Goal: Task Accomplishment & Management: Manage account settings

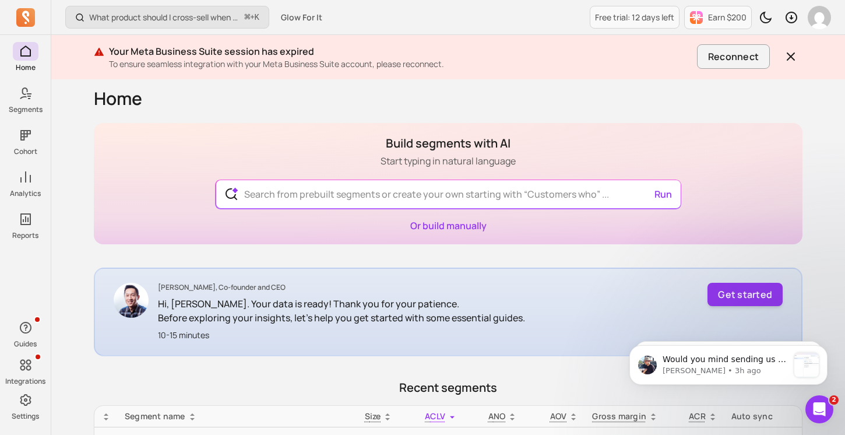
scroll to position [2879, 0]
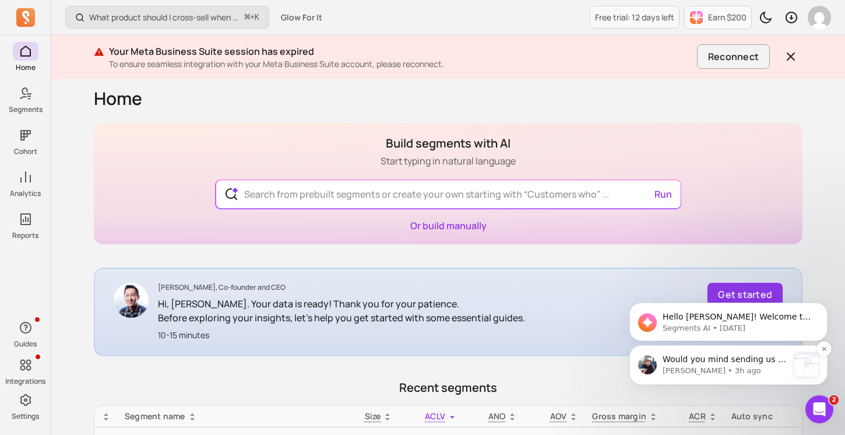
click at [701, 357] on p "Would you mind sending us a few screenshots of your Meta Business Suite setting…" at bounding box center [726, 360] width 126 height 12
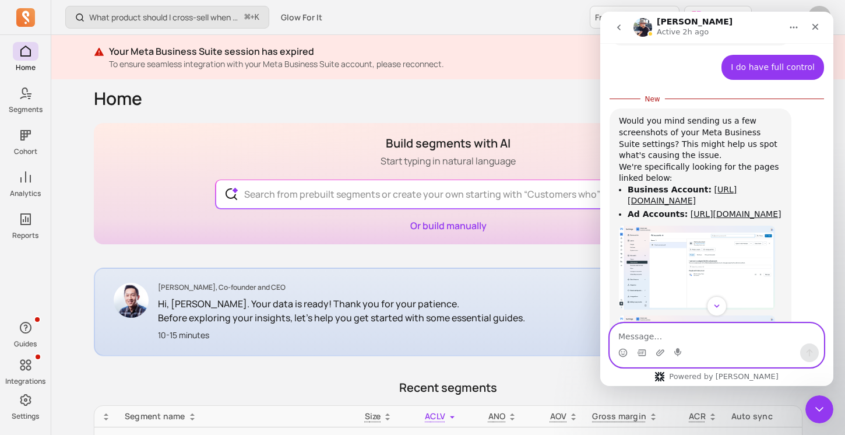
scroll to position [2817, 0]
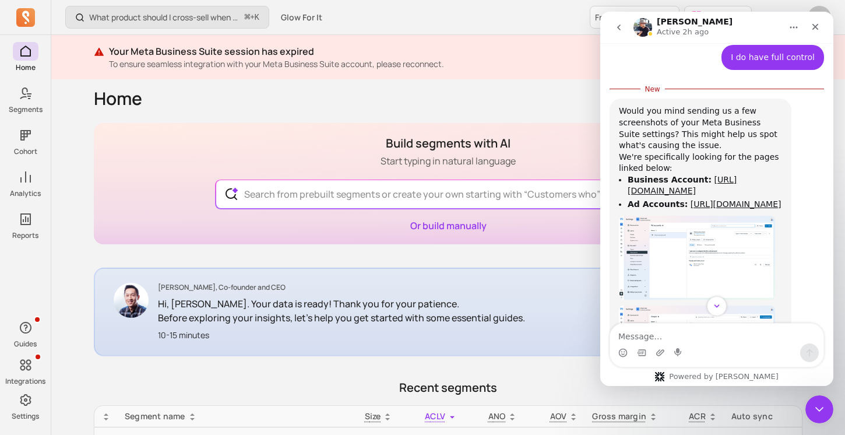
click at [701, 216] on img "morris says…" at bounding box center [697, 258] width 156 height 84
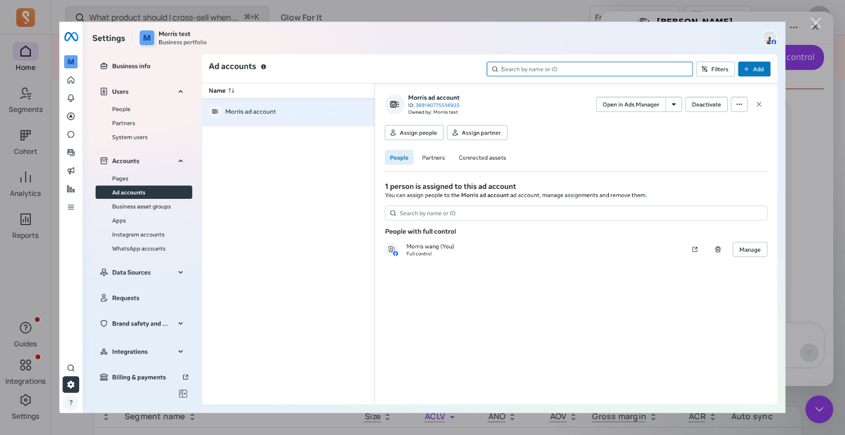
click at [775, 146] on img "Close" at bounding box center [422, 217] width 726 height 391
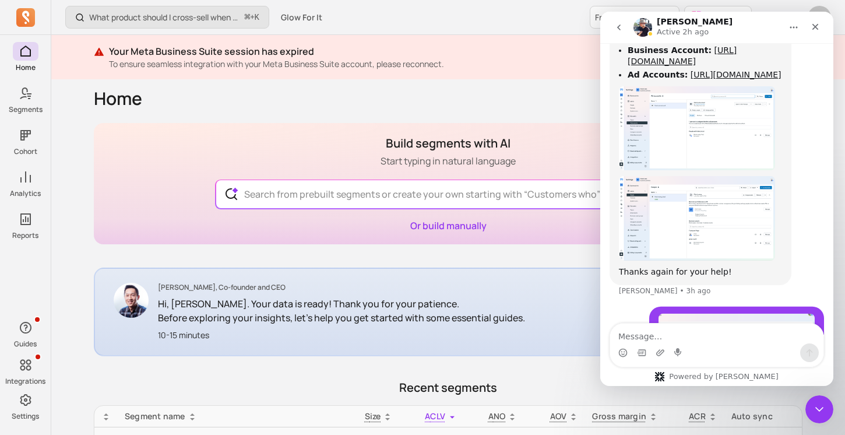
scroll to position [2999, 0]
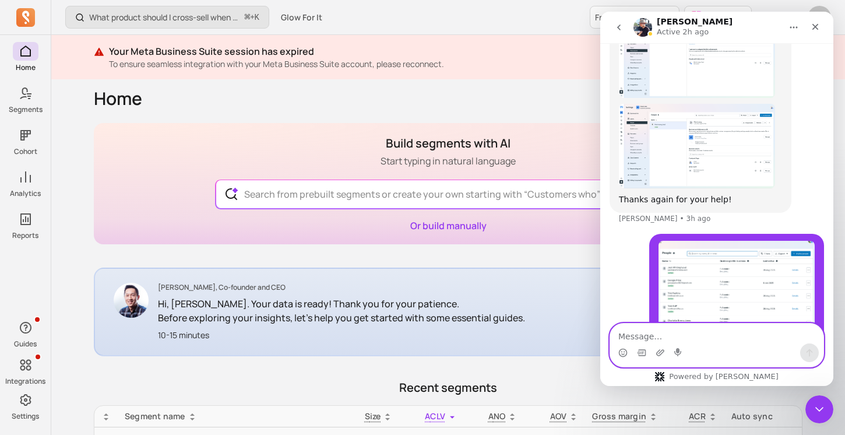
click at [702, 332] on textarea "Message…" at bounding box center [716, 334] width 213 height 20
type textarea "i"
type textarea "I am [PERSON_NAME] FYI"
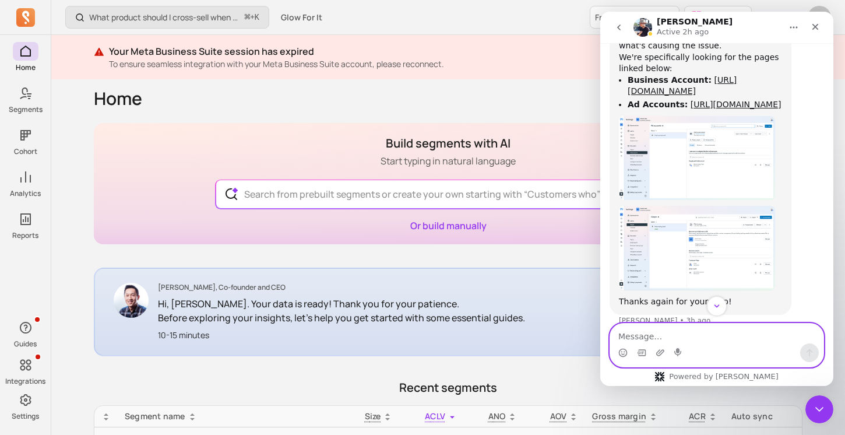
scroll to position [2893, 0]
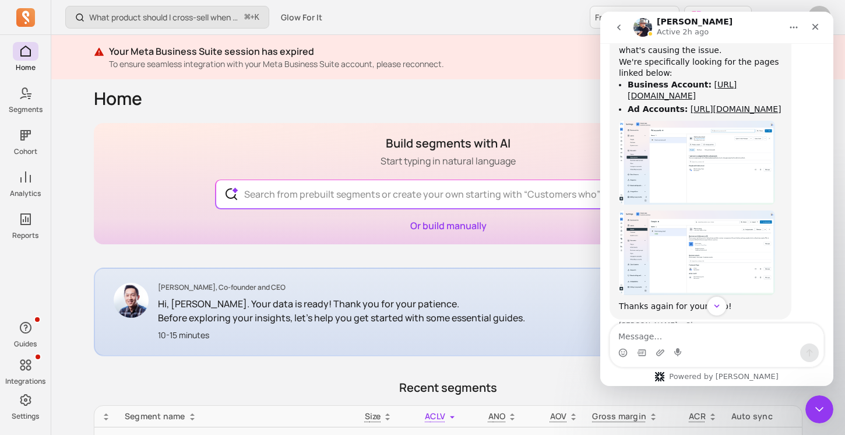
click at [715, 218] on img "morris says…" at bounding box center [697, 252] width 156 height 85
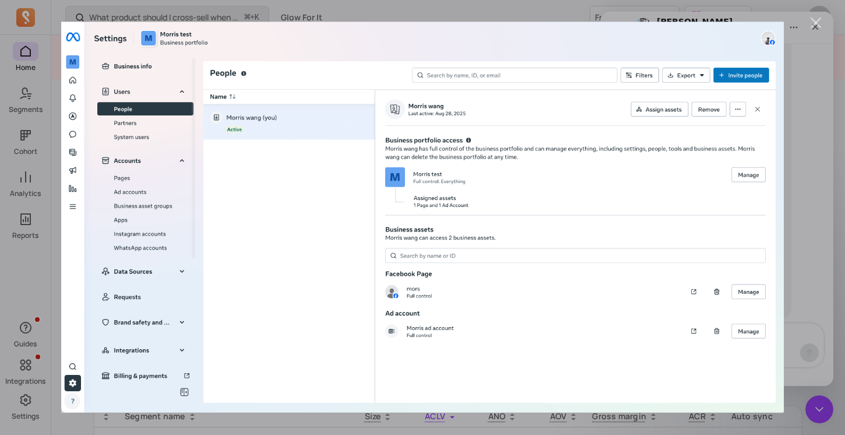
scroll to position [0, 0]
click at [794, 189] on div "Intercom messenger" at bounding box center [422, 217] width 845 height 435
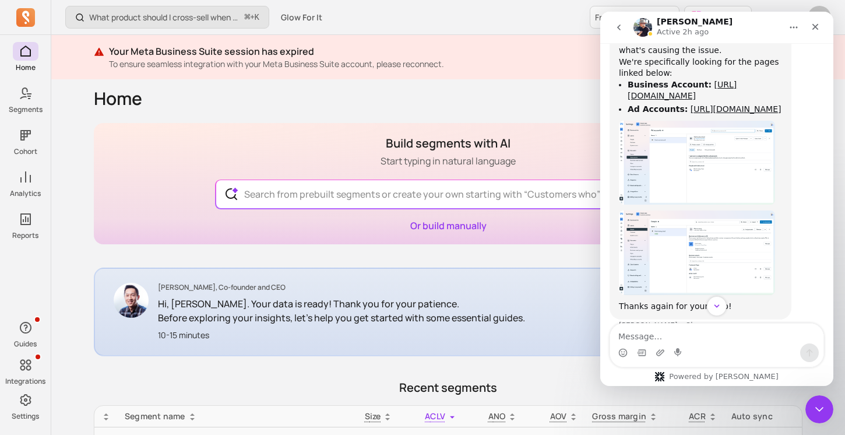
click at [733, 144] on img "morris says…" at bounding box center [697, 163] width 156 height 84
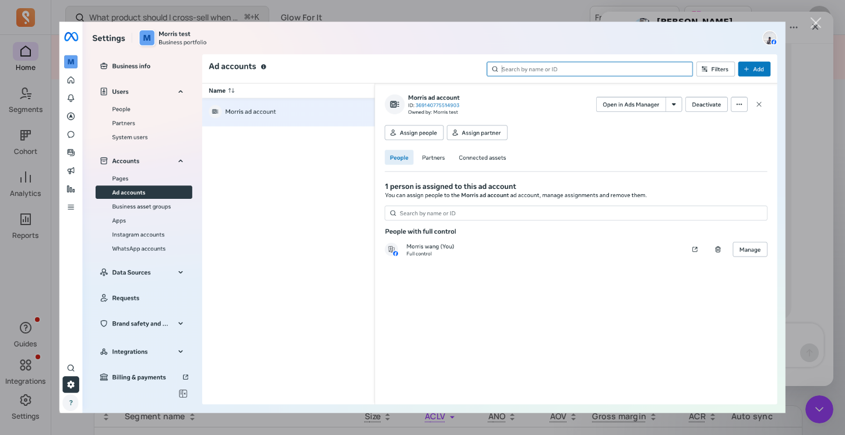
click at [815, 192] on div "Intercom messenger" at bounding box center [422, 217] width 845 height 435
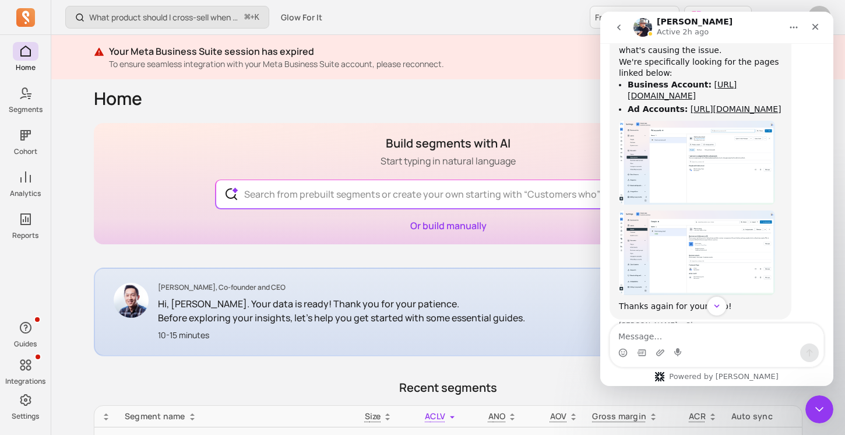
click at [756, 210] on img "morris says…" at bounding box center [697, 252] width 156 height 85
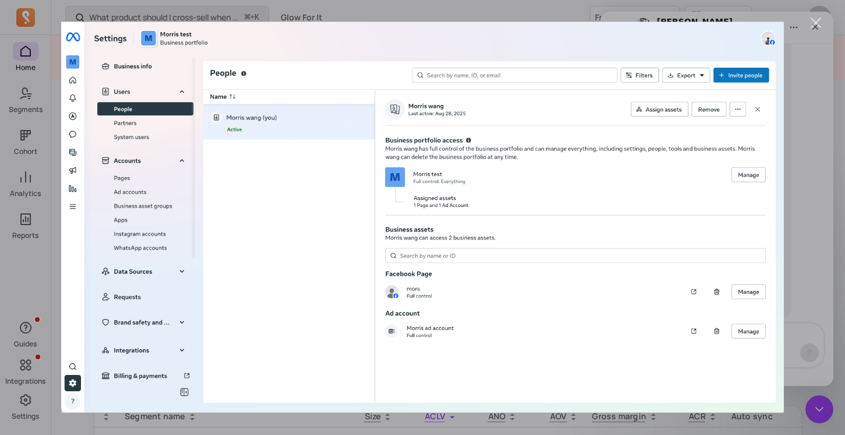
click at [797, 208] on div "Intercom messenger" at bounding box center [422, 217] width 845 height 435
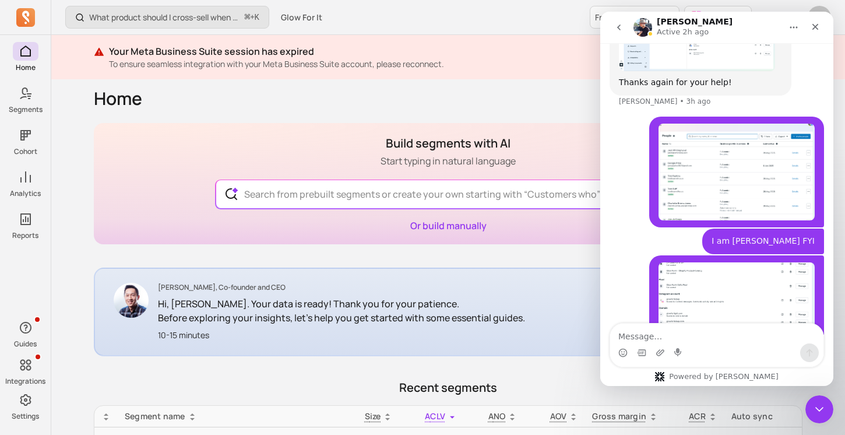
scroll to position [3141, 0]
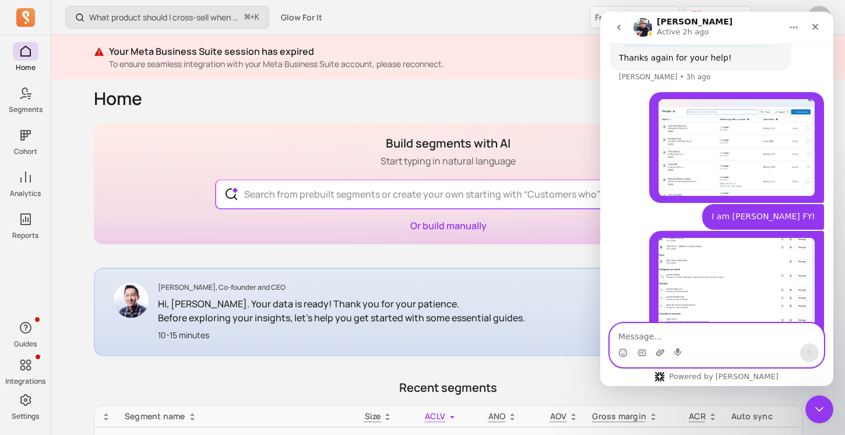
click at [658, 352] on icon "Upload attachment" at bounding box center [661, 352] width 8 height 6
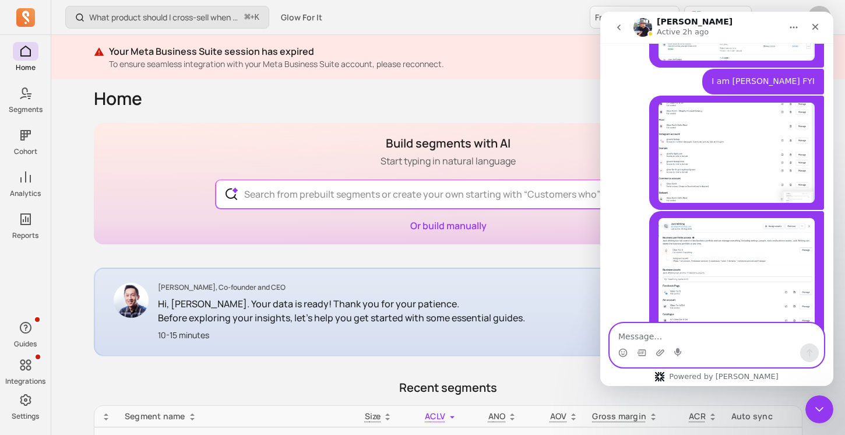
scroll to position [3278, 0]
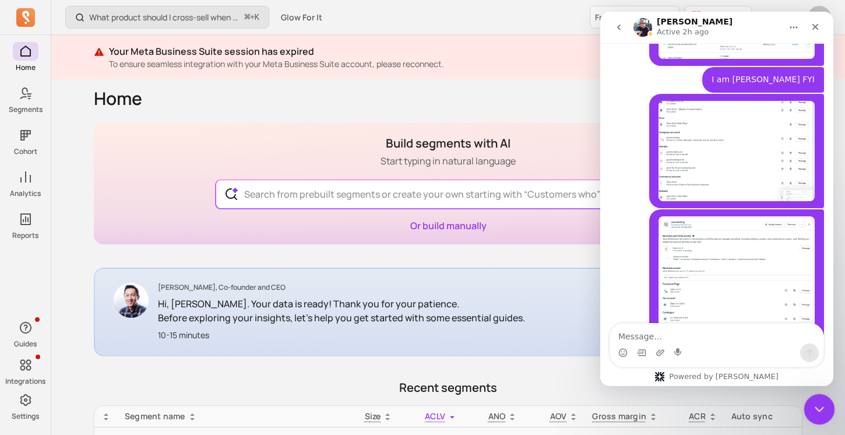
click at [825, 397] on div "Close Intercom Messenger" at bounding box center [818, 408] width 28 height 28
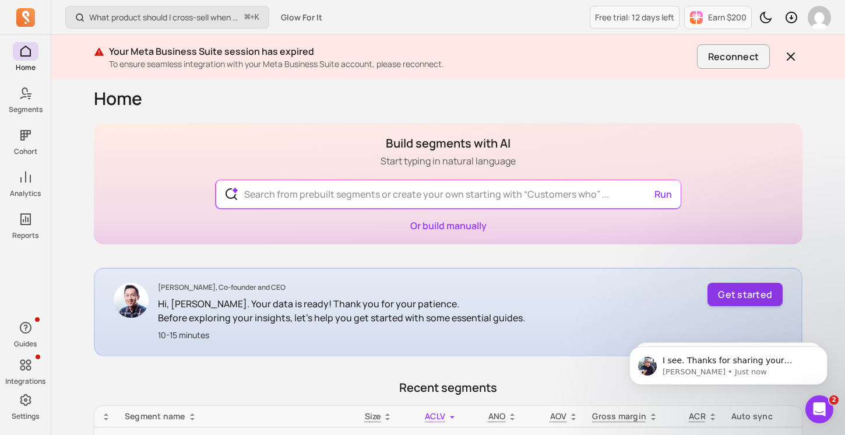
scroll to position [3370, 0]
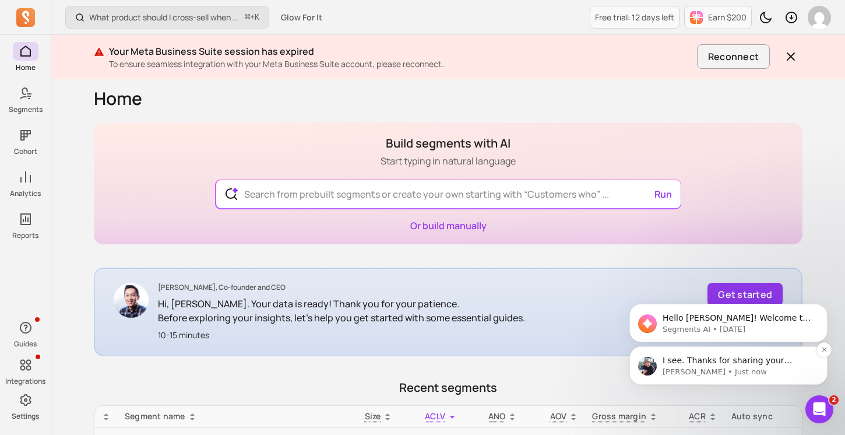
click at [759, 369] on p "[PERSON_NAME] • Just now" at bounding box center [738, 372] width 150 height 10
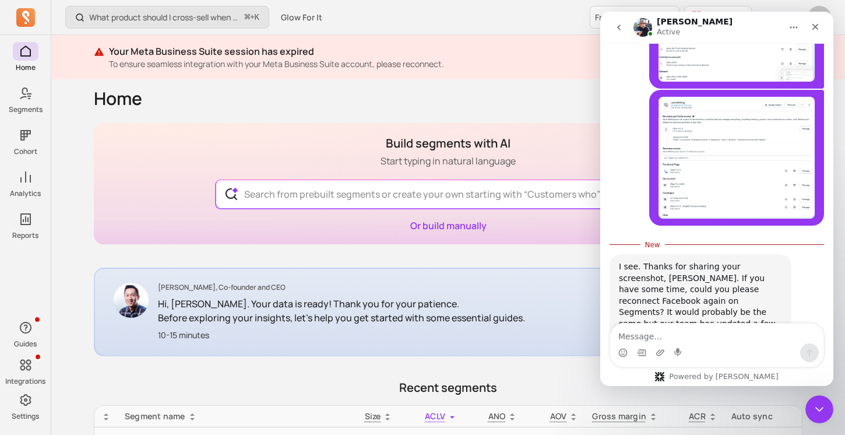
scroll to position [3389, 0]
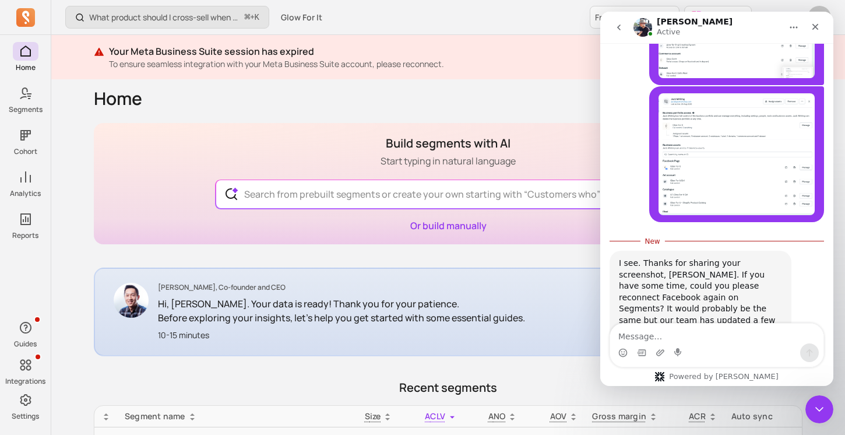
click at [764, 342] on textarea "Message…" at bounding box center [716, 334] width 213 height 20
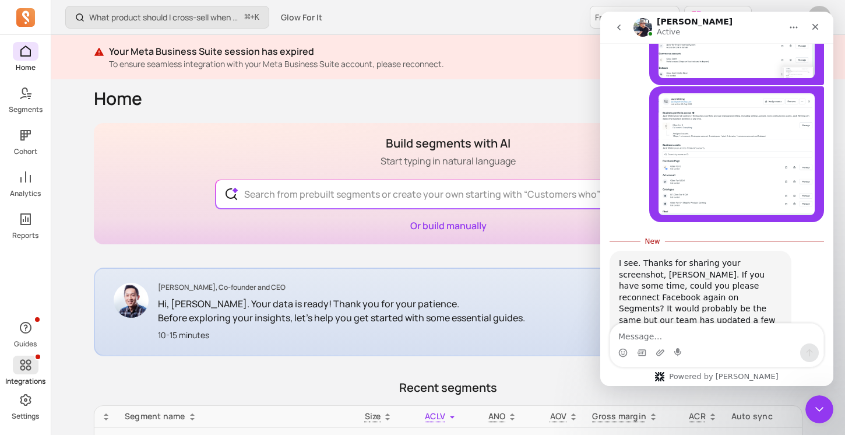
click at [28, 373] on span at bounding box center [26, 365] width 26 height 19
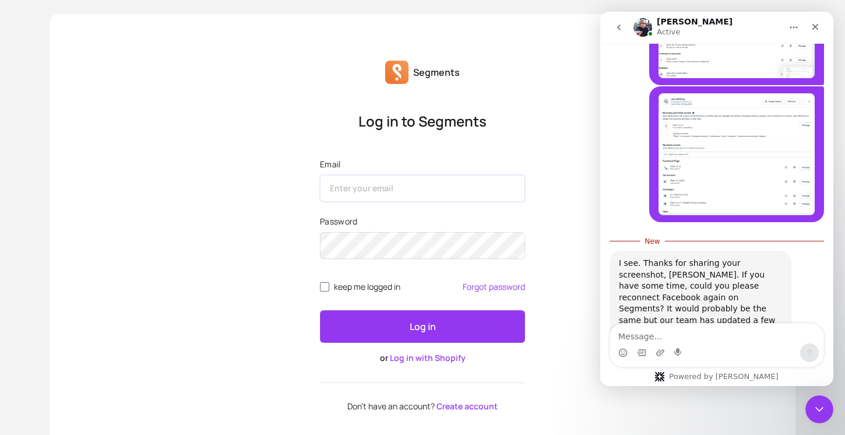
click at [388, 185] on input "Email" at bounding box center [422, 188] width 205 height 27
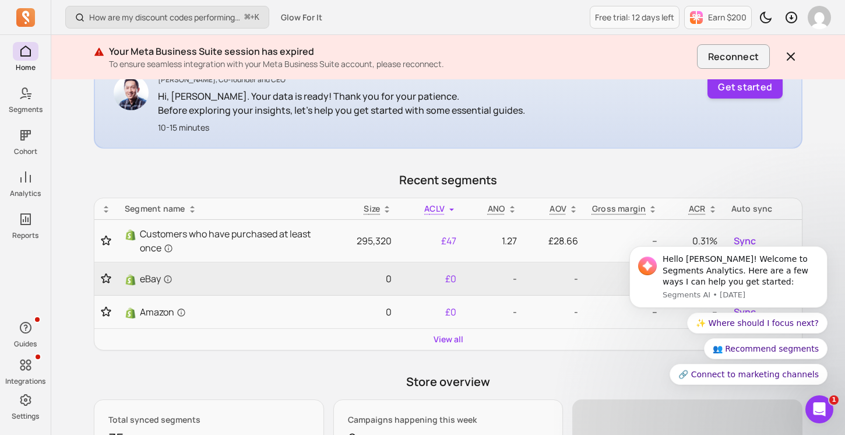
scroll to position [196, 0]
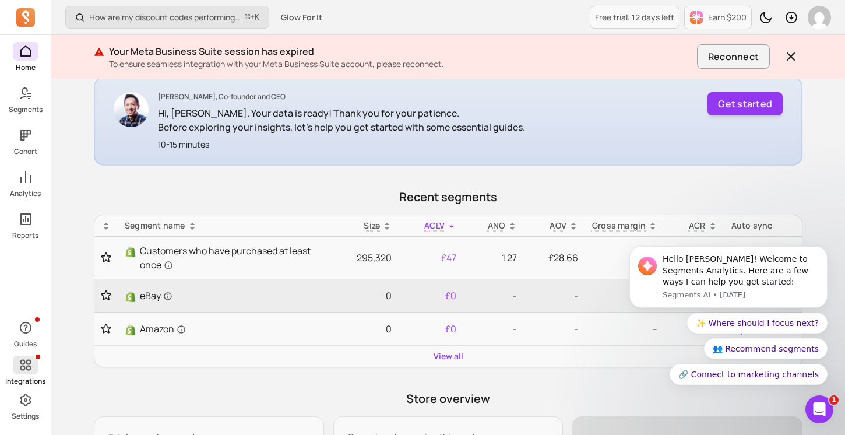
click at [29, 373] on span at bounding box center [26, 365] width 26 height 19
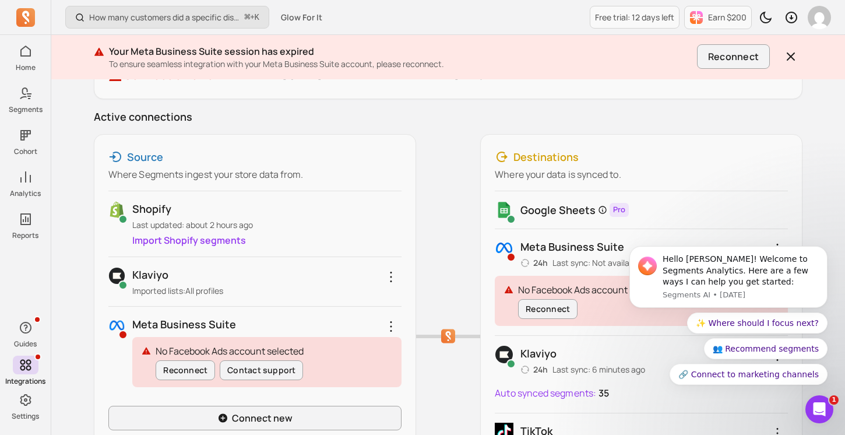
scroll to position [148, 0]
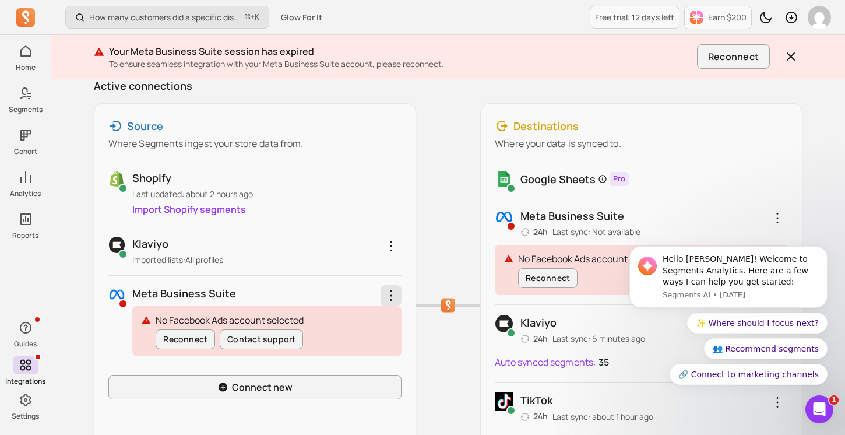
click at [396, 292] on icon "button" at bounding box center [391, 296] width 14 height 14
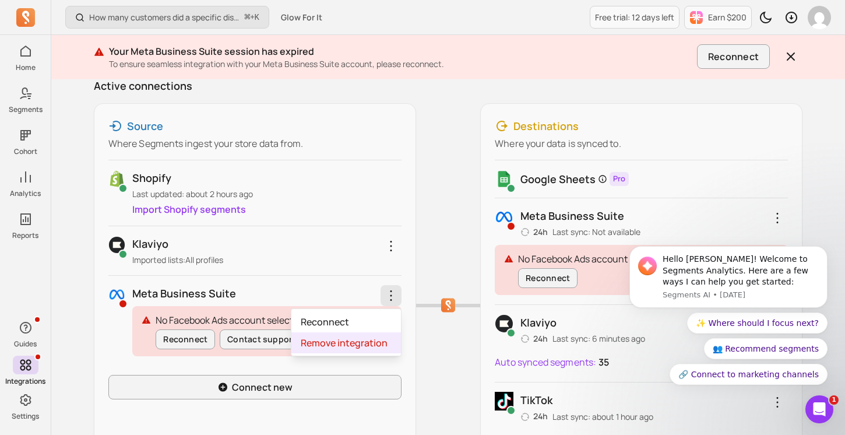
click at [375, 337] on span "Remove integration" at bounding box center [344, 343] width 87 height 12
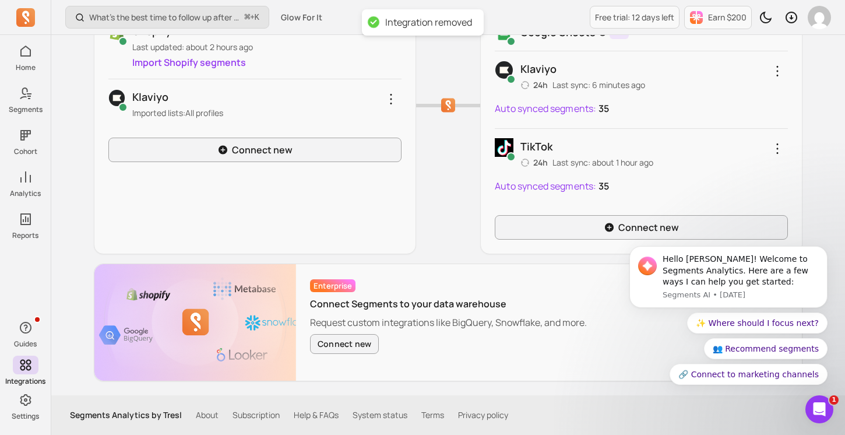
scroll to position [165, 0]
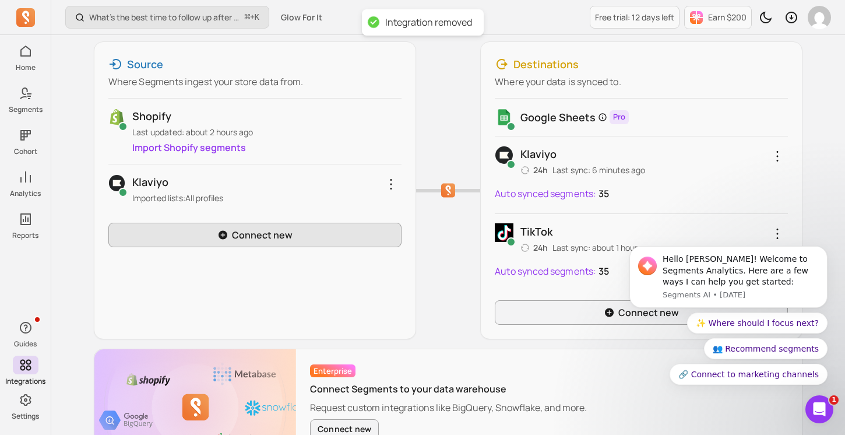
click at [360, 226] on link "Connect new" at bounding box center [254, 235] width 293 height 24
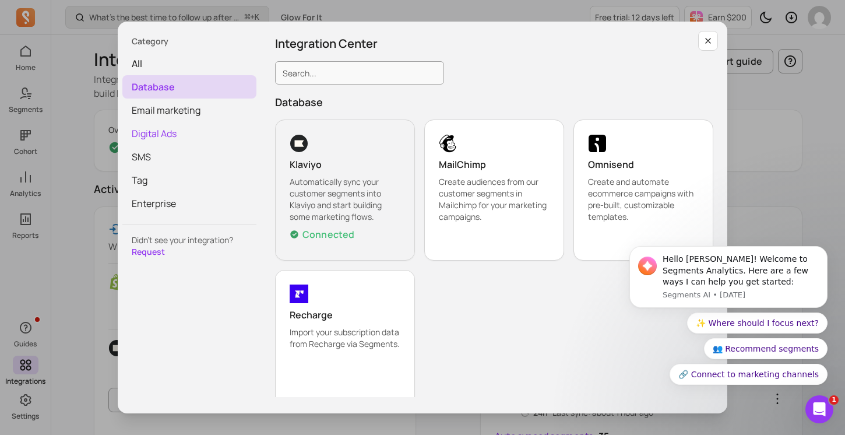
click at [187, 128] on span "Digital Ads" at bounding box center [189, 133] width 134 height 23
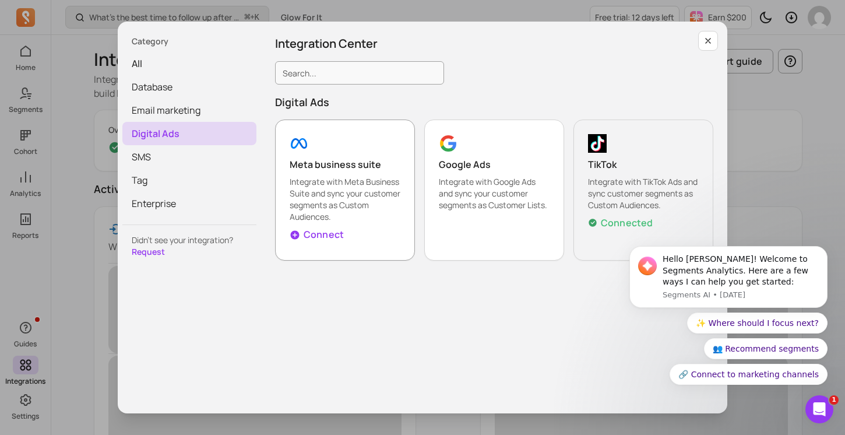
click at [369, 152] on div "button" at bounding box center [345, 143] width 111 height 19
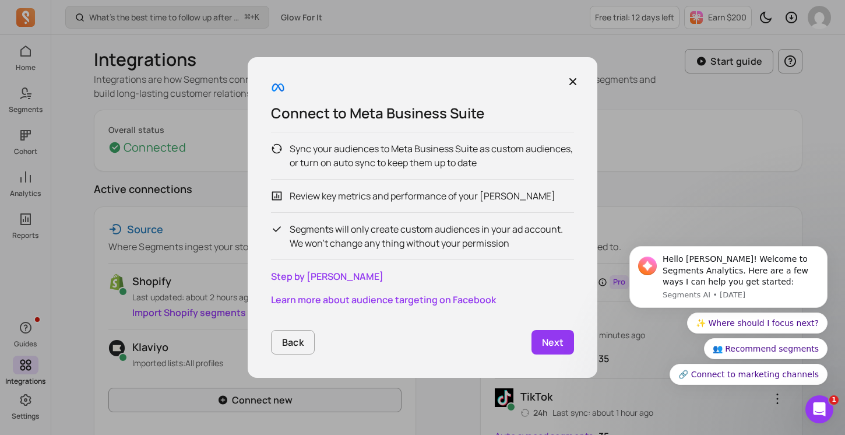
click at [549, 340] on p "Next" at bounding box center [553, 342] width 22 height 14
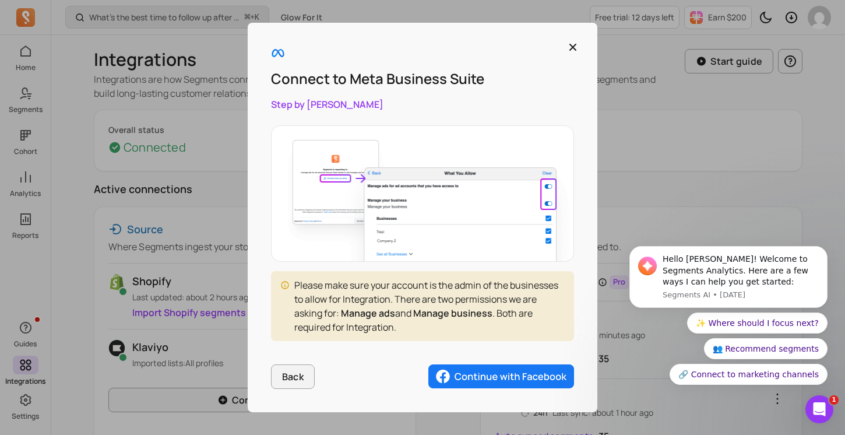
click at [535, 380] on img "button" at bounding box center [502, 376] width 146 height 24
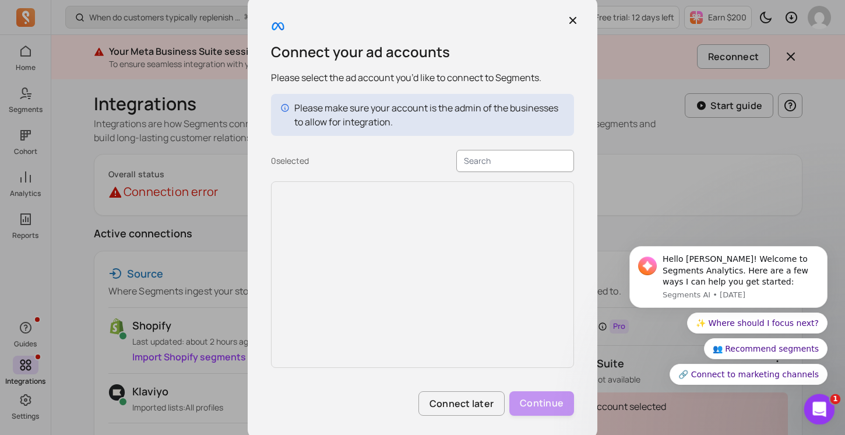
click at [829, 413] on div "Open Intercom Messenger" at bounding box center [818, 407] width 38 height 38
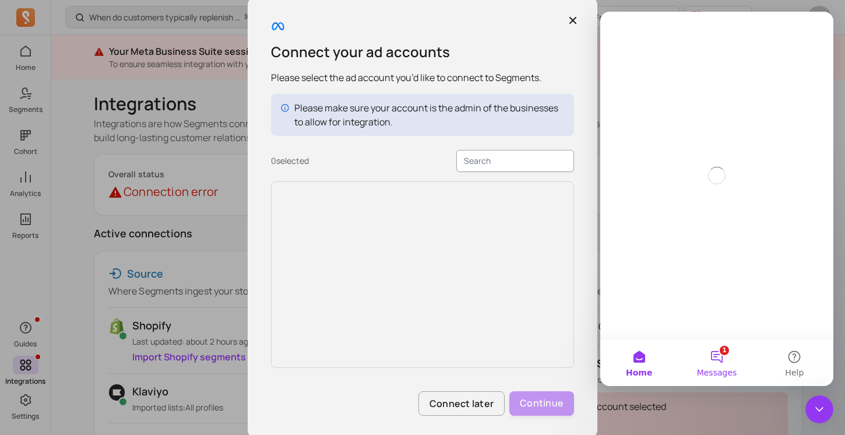
click at [725, 355] on button "1 Messages" at bounding box center [717, 362] width 78 height 47
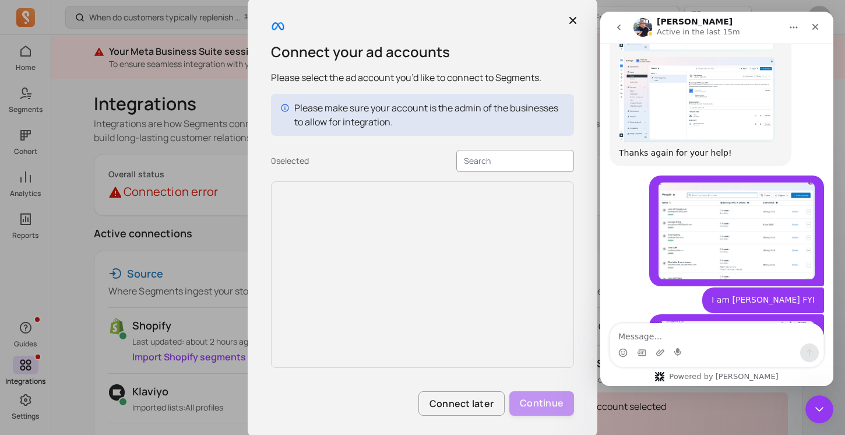
scroll to position [3370, 0]
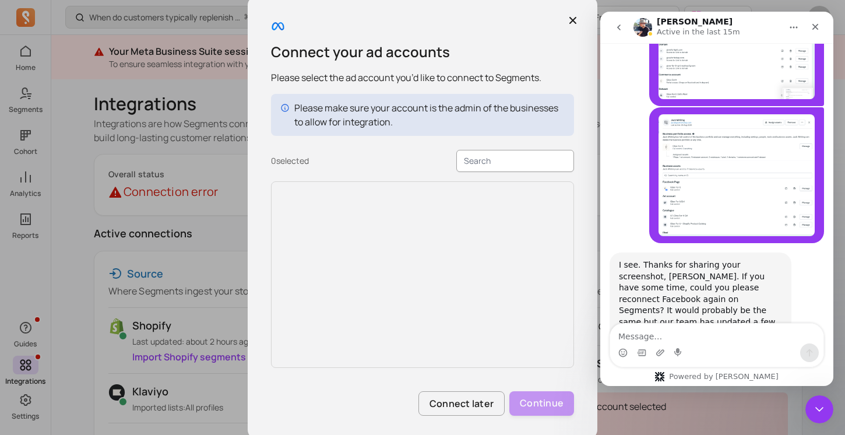
click at [727, 339] on textarea "Message…" at bounding box center [716, 334] width 213 height 20
type textarea "Still the same"
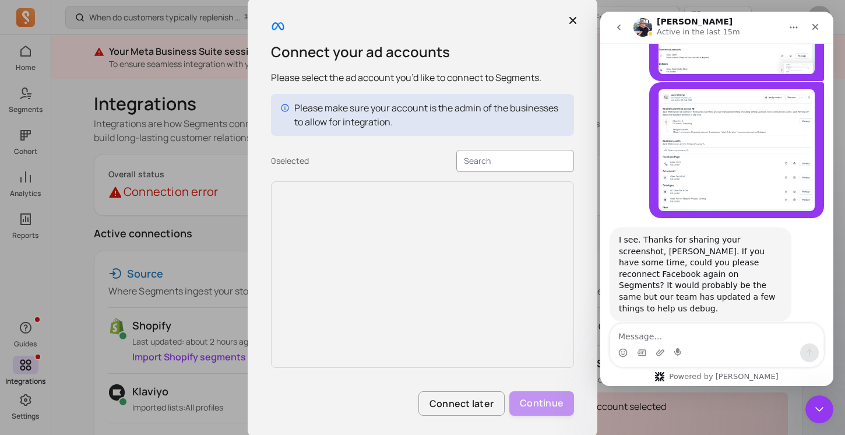
scroll to position [3405, 0]
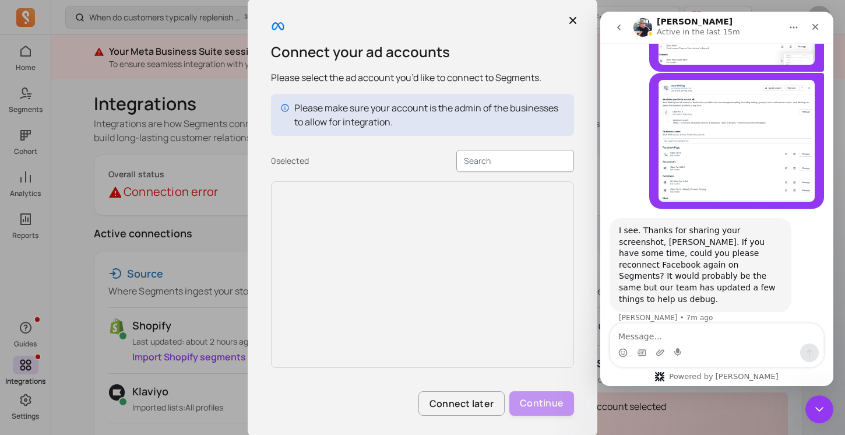
click at [545, 111] on div "Please make sure your account is the admin of the businesses to allow for integ…" at bounding box center [429, 115] width 271 height 28
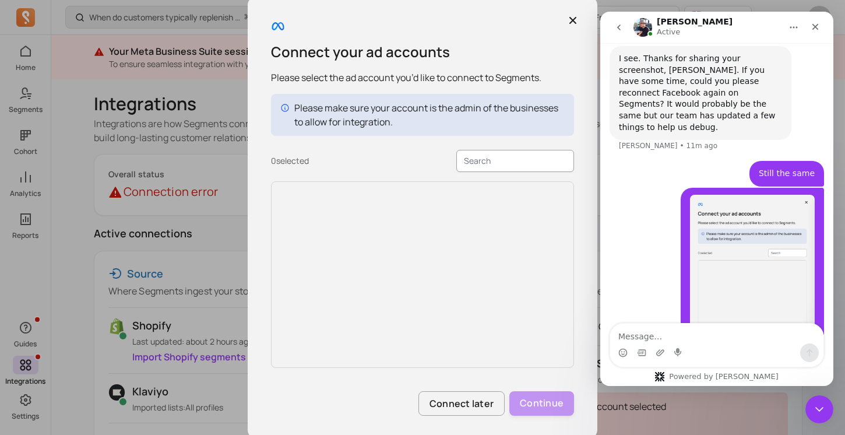
scroll to position [3576, 0]
